Goal: Task Accomplishment & Management: Use online tool/utility

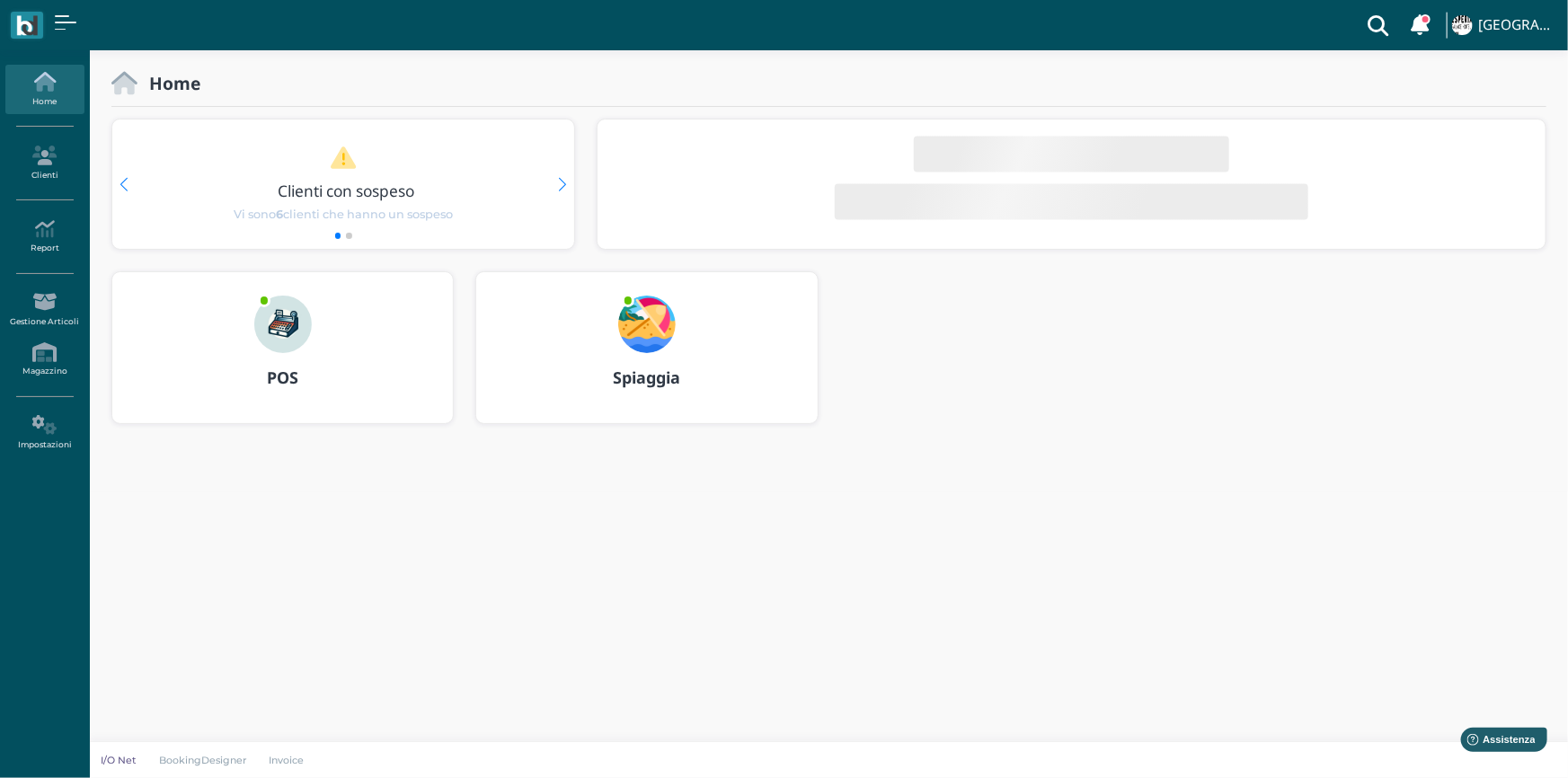
click at [641, 327] on img at bounding box center [647, 325] width 58 height 58
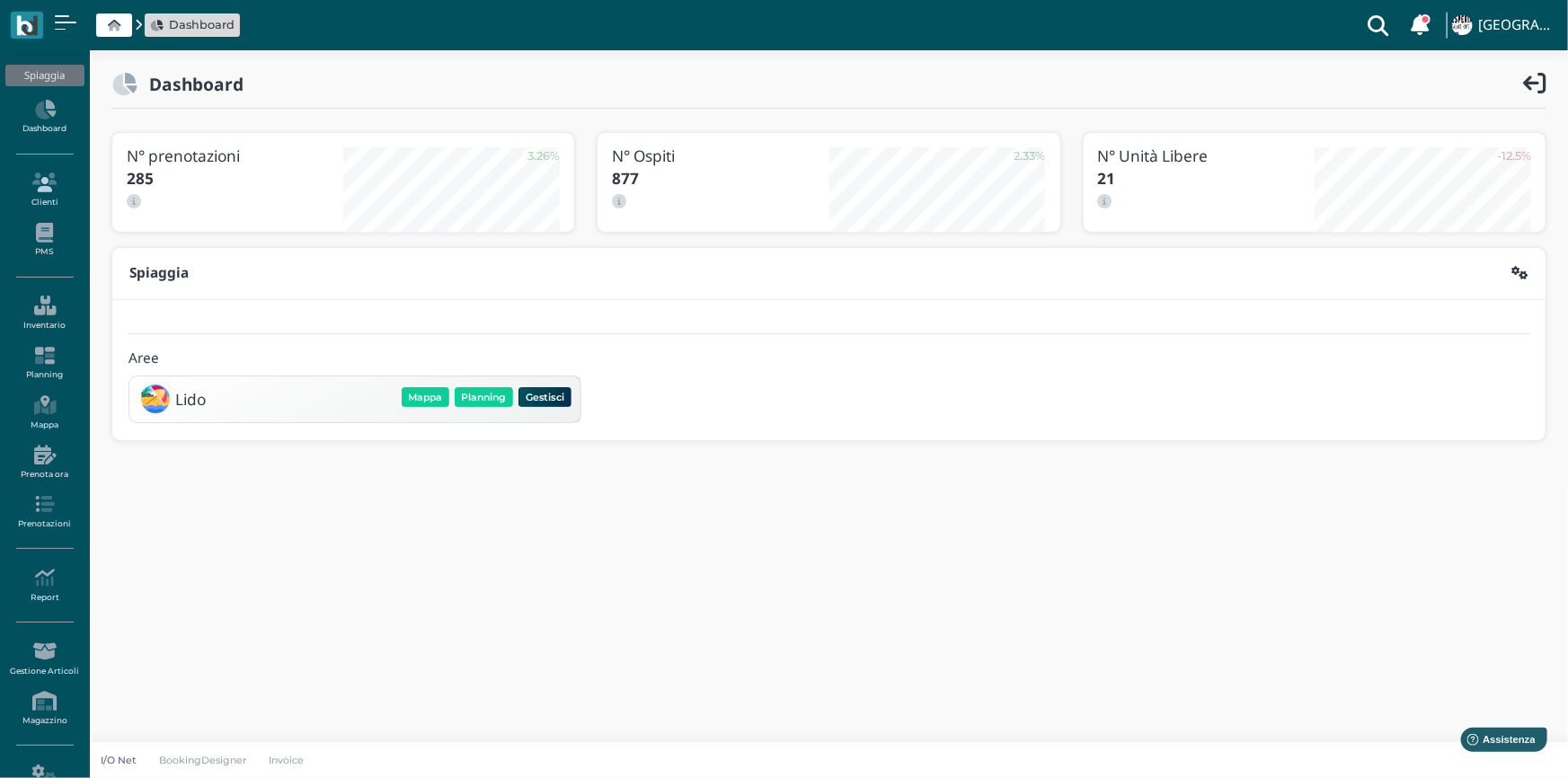
click at [44, 177] on icon at bounding box center [45, 181] width 78 height 20
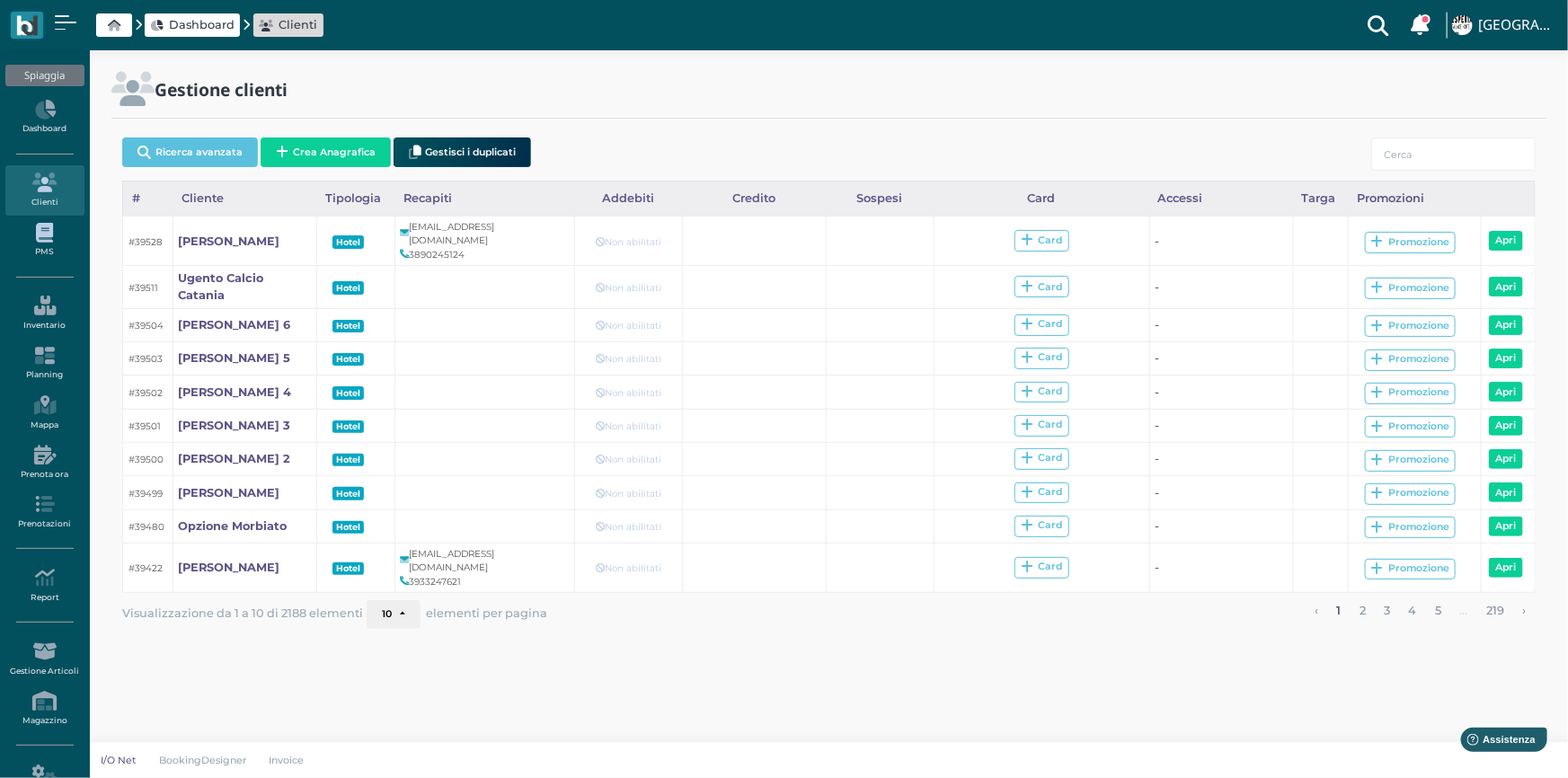
click at [42, 243] on link "PMS" at bounding box center [45, 240] width 78 height 49
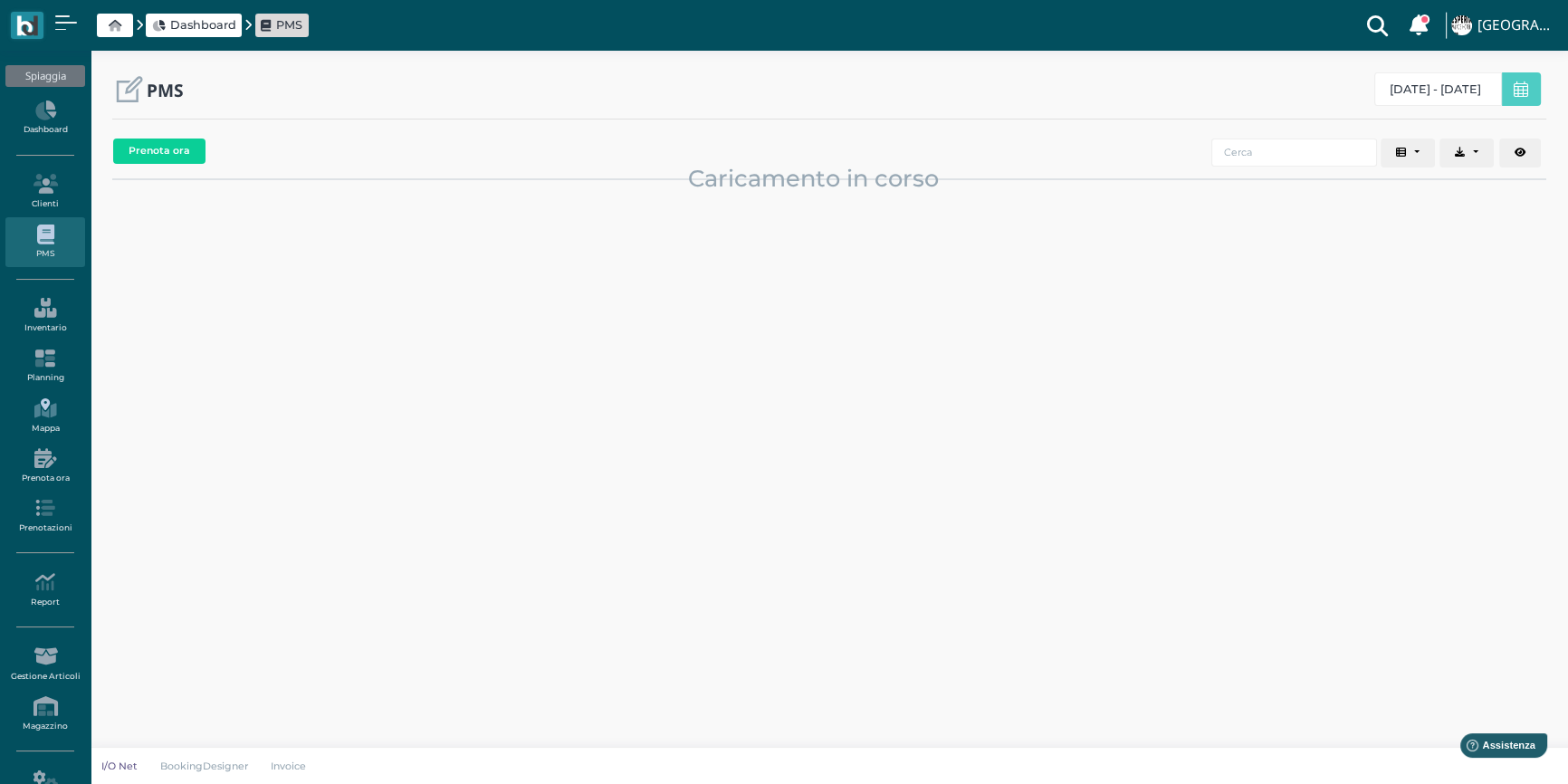
click at [50, 410] on icon at bounding box center [45, 408] width 79 height 20
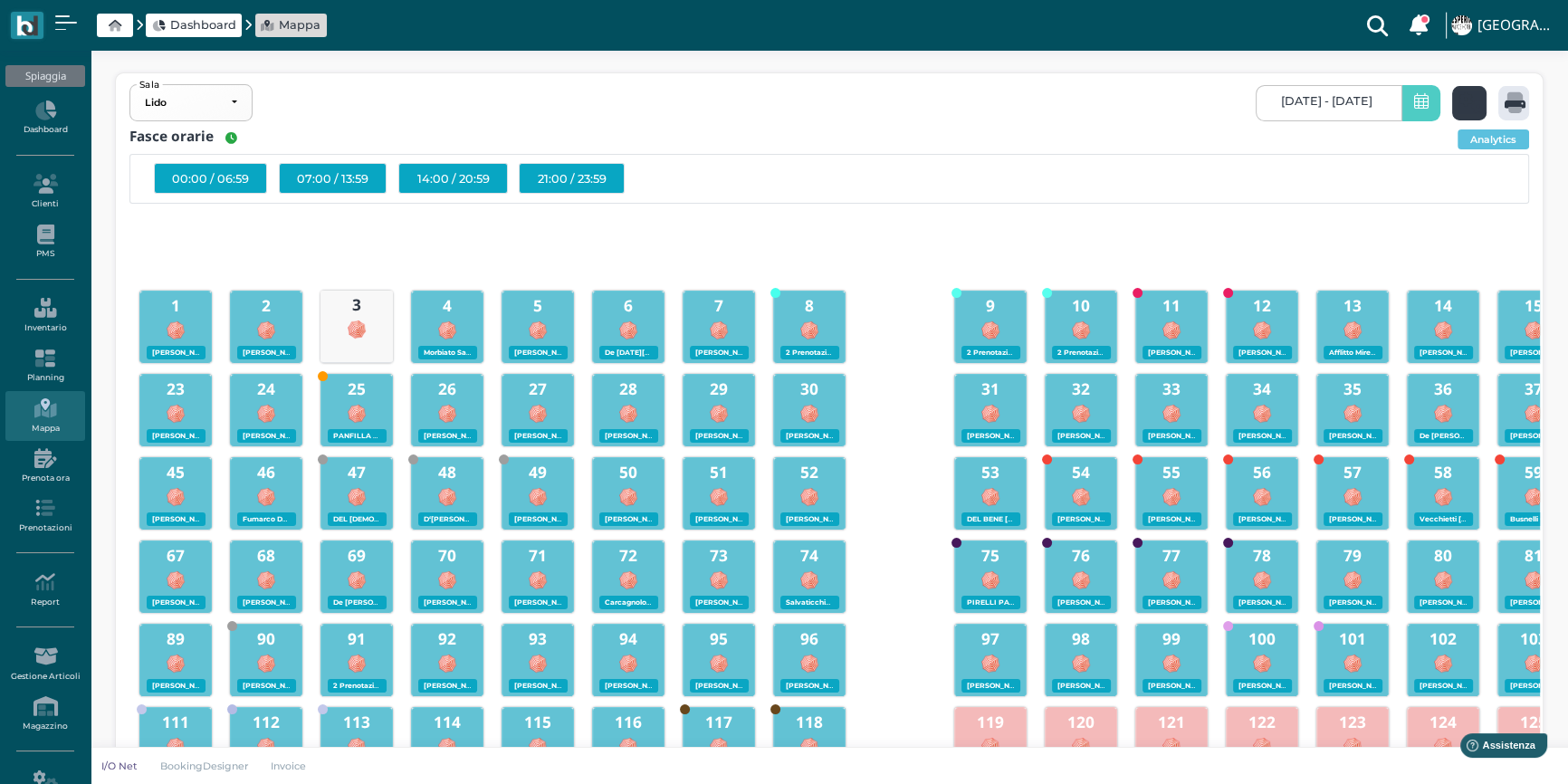
click at [1460, 105] on icon at bounding box center [1473, 102] width 26 height 21
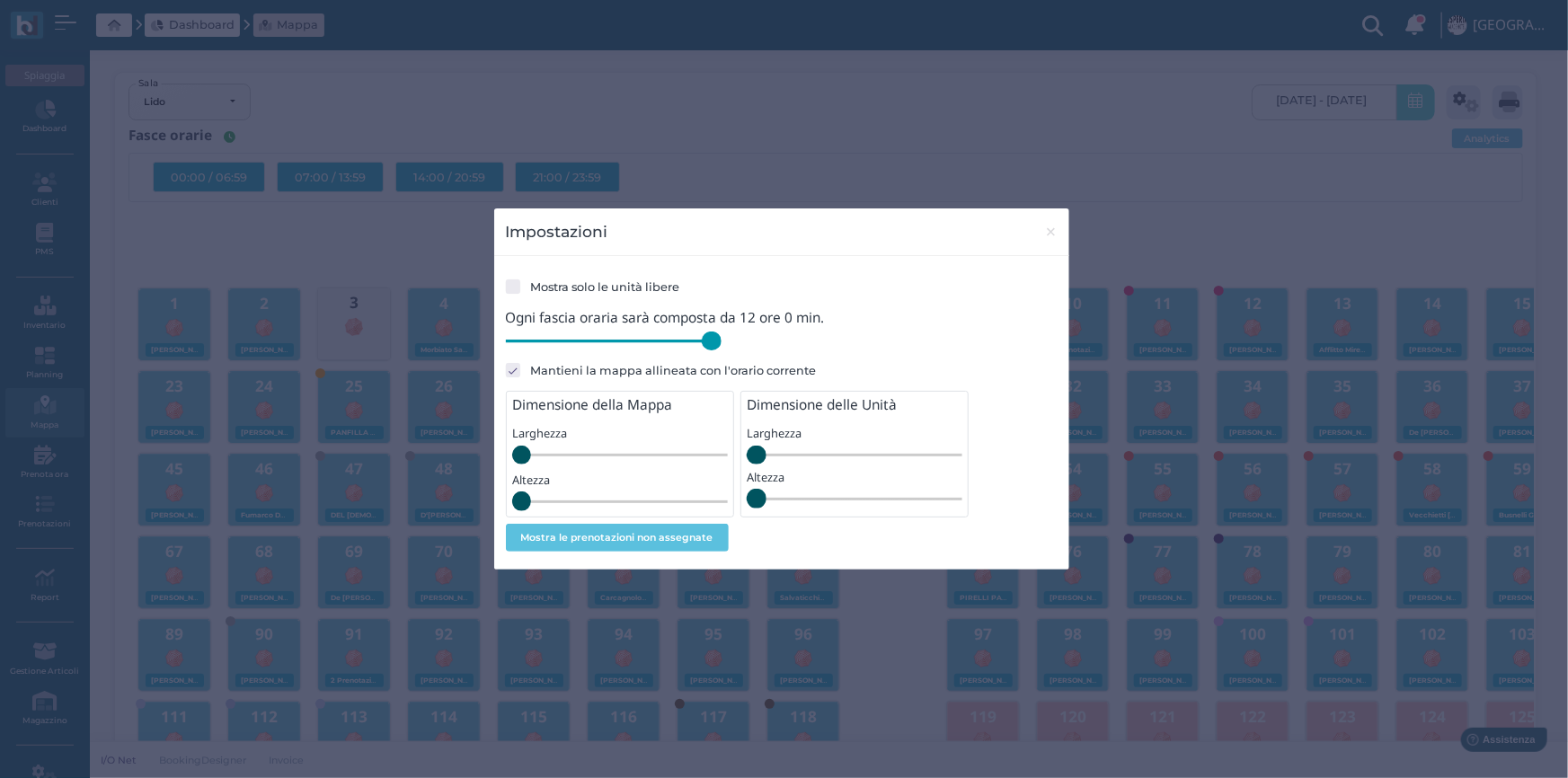
drag, startPoint x: 637, startPoint y: 349, endPoint x: 822, endPoint y: 342, distance: 185.1
type input "720"
click at [721, 342] on input "range" at bounding box center [614, 341] width 216 height 20
click at [1054, 232] on span "×" at bounding box center [1051, 232] width 13 height 23
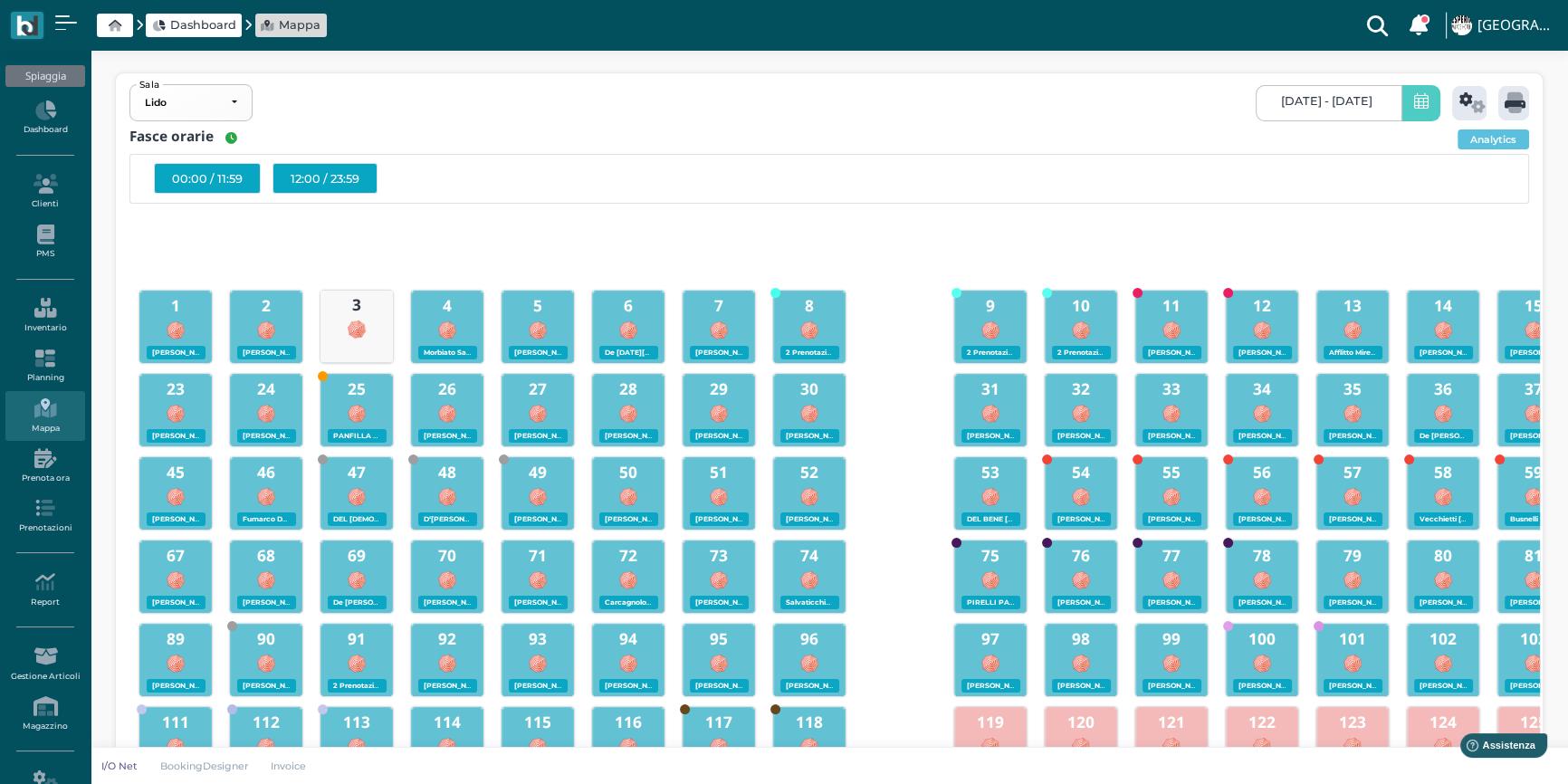
click at [294, 177] on div "12:00 / 23:59" at bounding box center [325, 178] width 105 height 31
click at [1523, 98] on icon at bounding box center [1515, 102] width 21 height 21
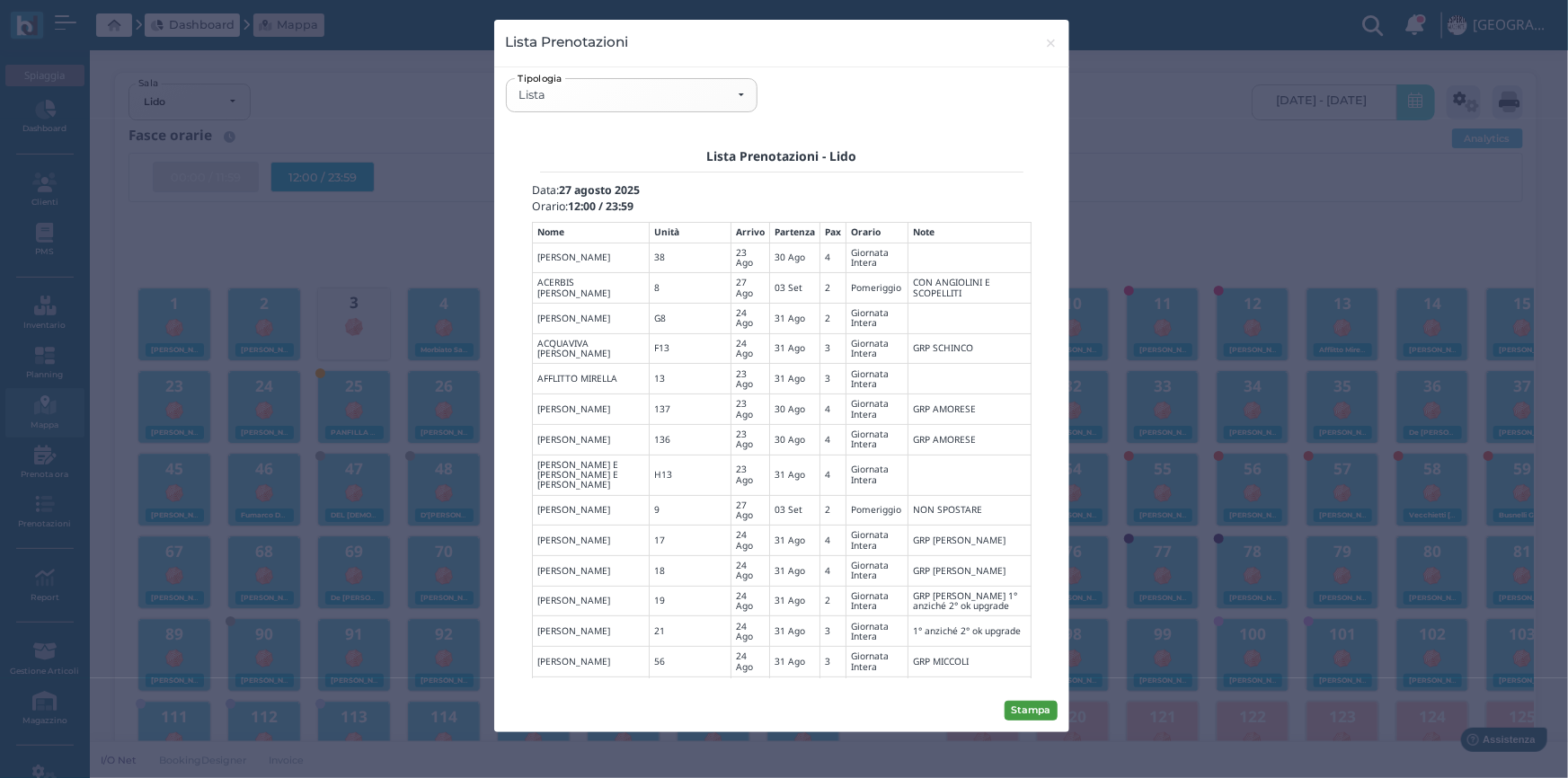
click at [1026, 712] on button "Stampa" at bounding box center [1031, 710] width 53 height 20
click at [585, 81] on div "Lista" at bounding box center [632, 95] width 249 height 32
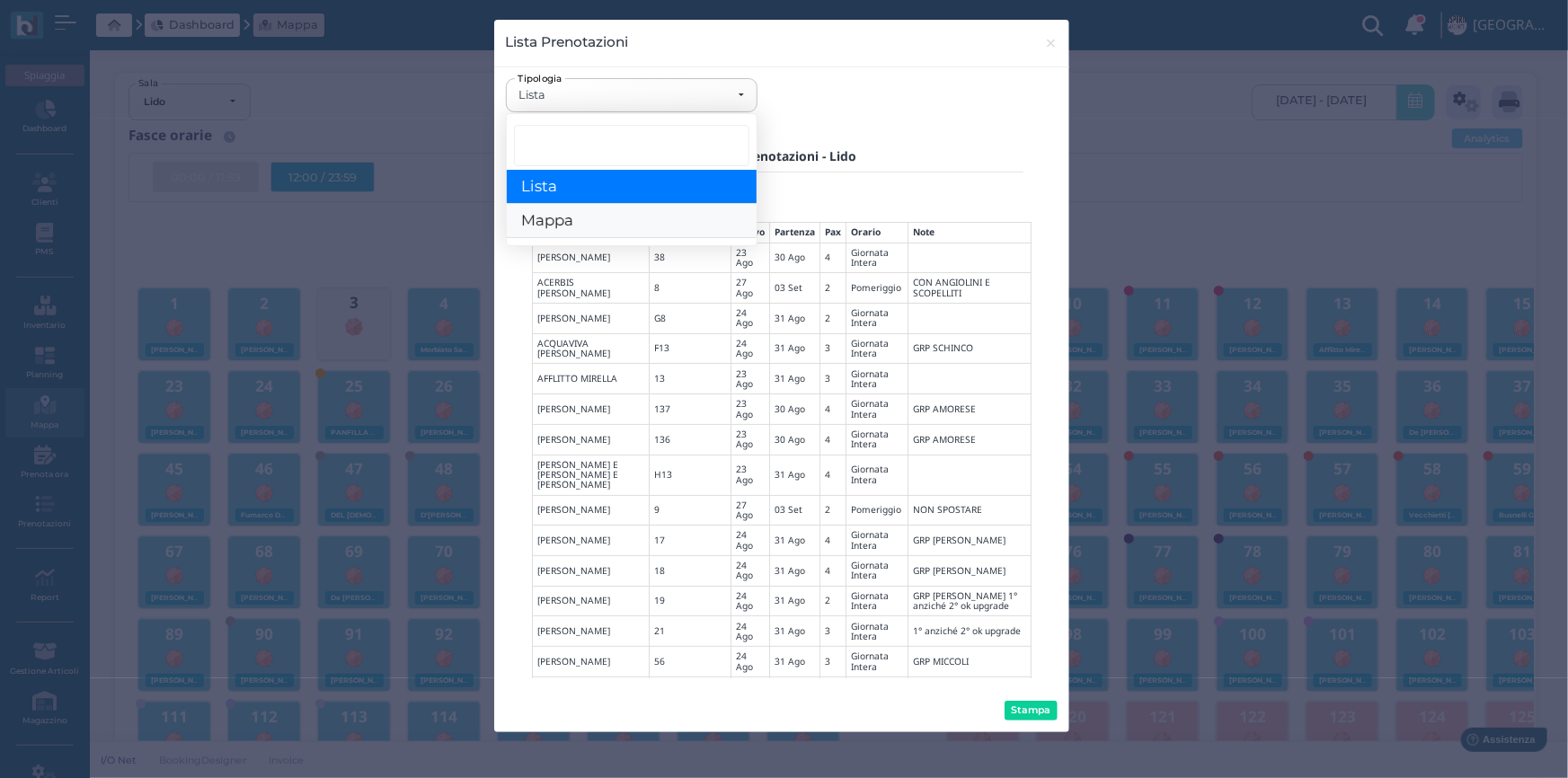
click at [550, 213] on span "Mappa" at bounding box center [547, 221] width 52 height 19
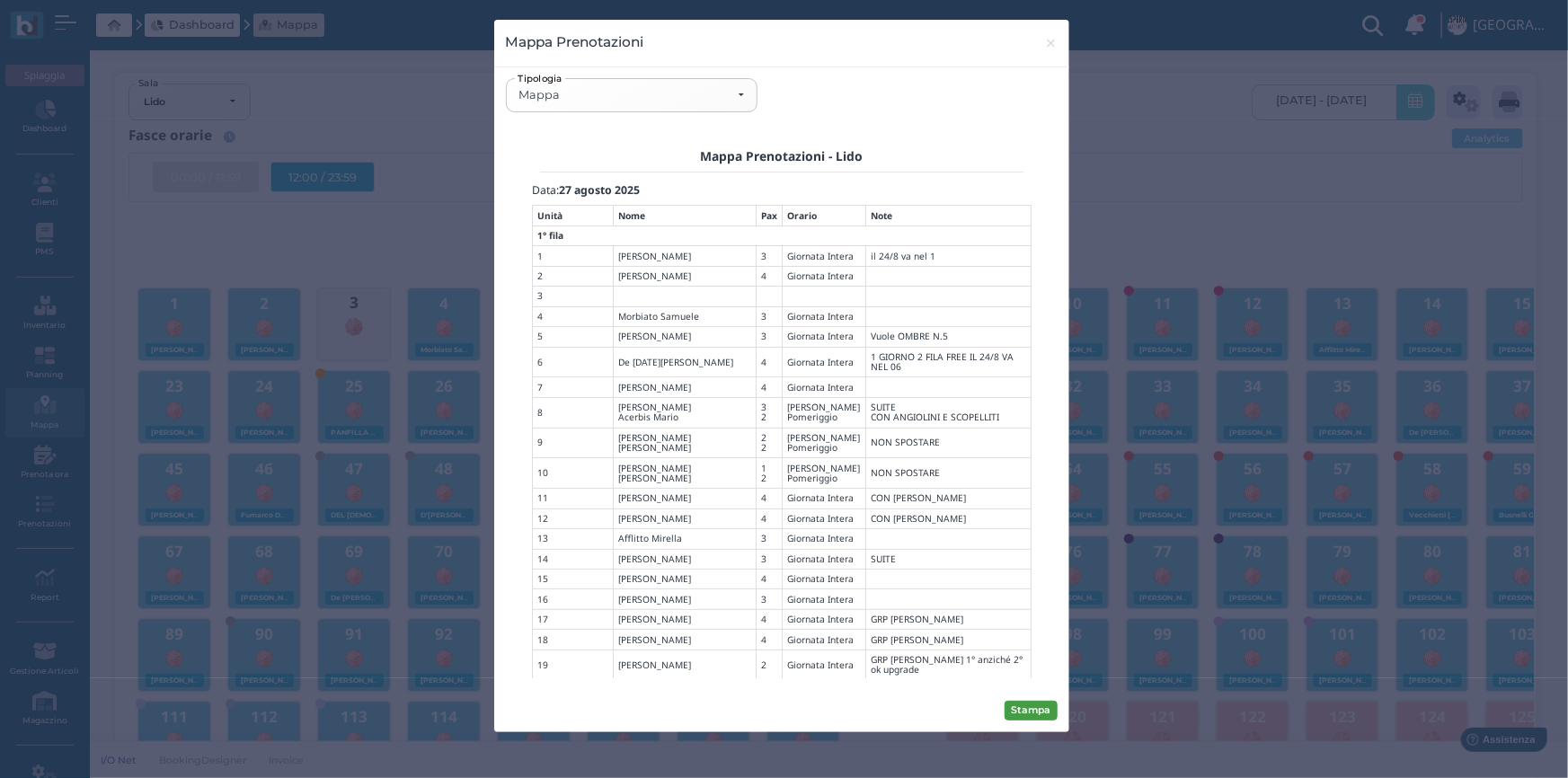
click at [1033, 707] on button "Stampa" at bounding box center [1031, 710] width 53 height 20
click at [587, 98] on div "Mappa" at bounding box center [624, 95] width 213 height 14
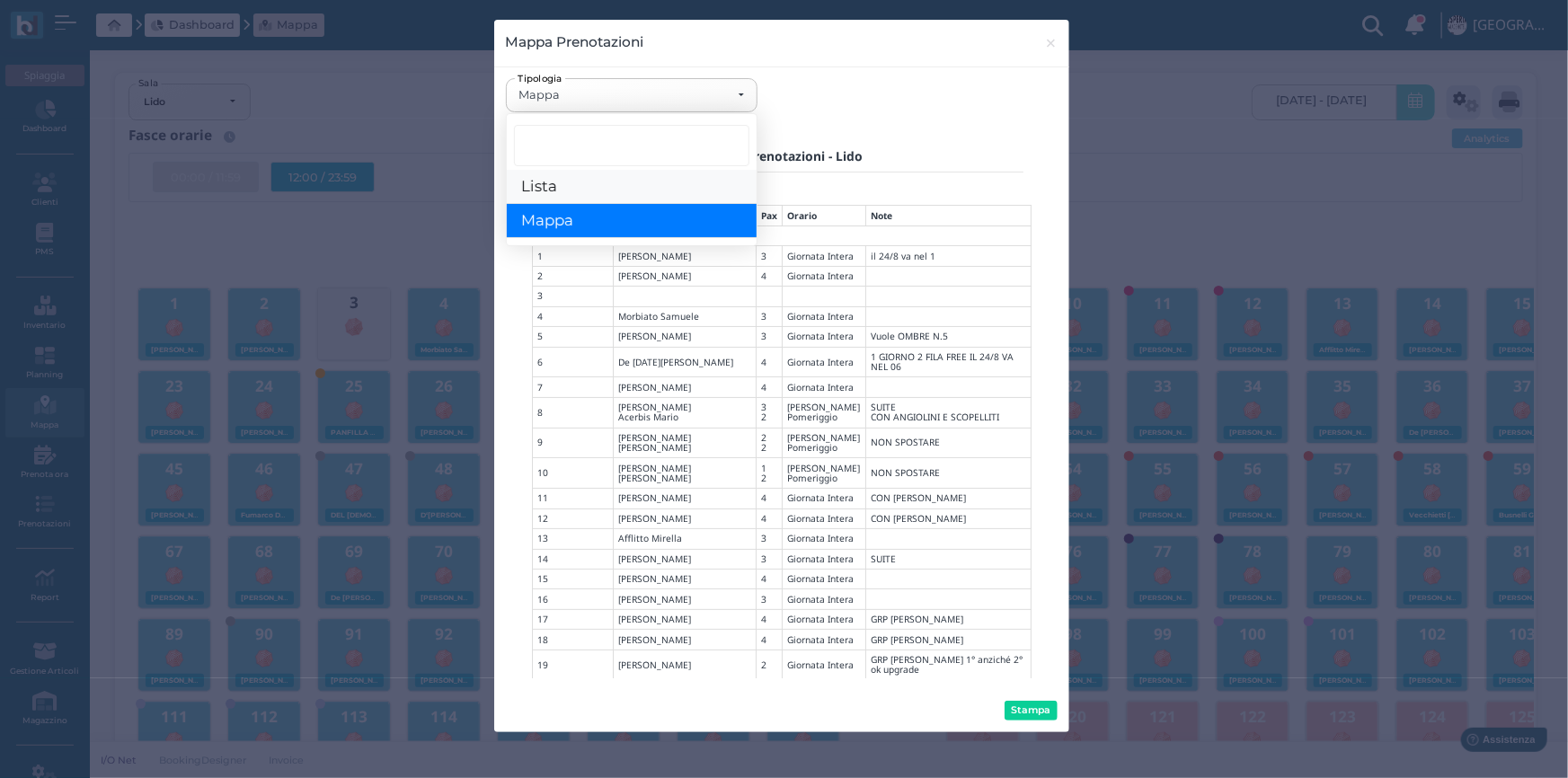
click at [591, 189] on link "Lista" at bounding box center [632, 187] width 249 height 34
select select "list"
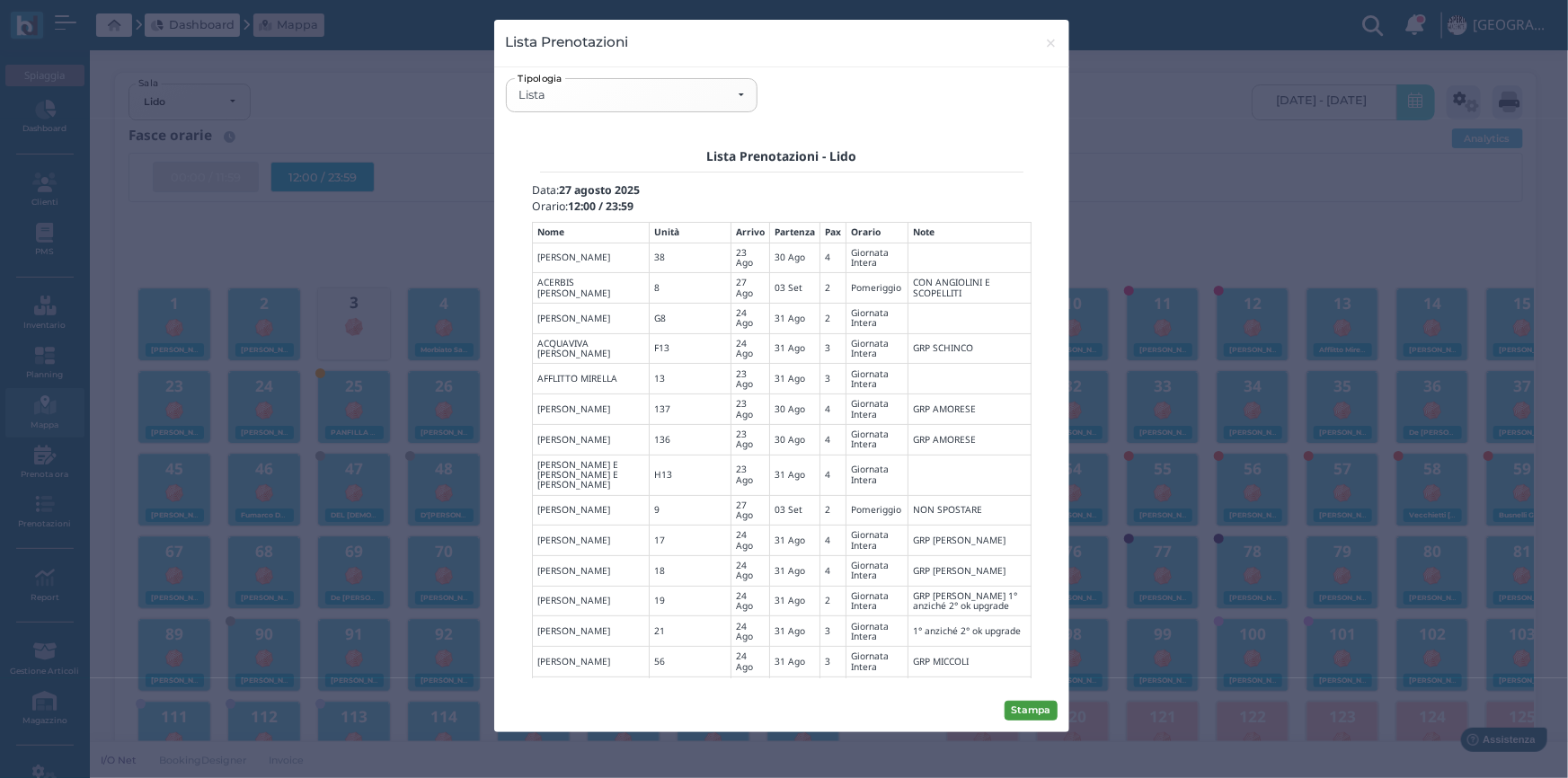
click at [1038, 712] on button "Stampa" at bounding box center [1031, 710] width 53 height 20
